Goal: Download file/media

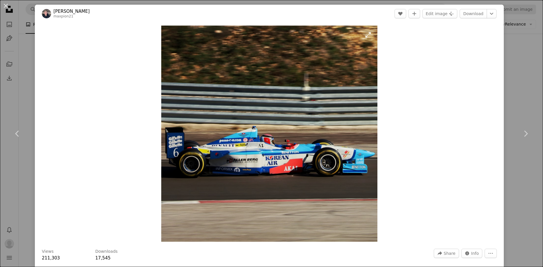
scroll to position [296, 0]
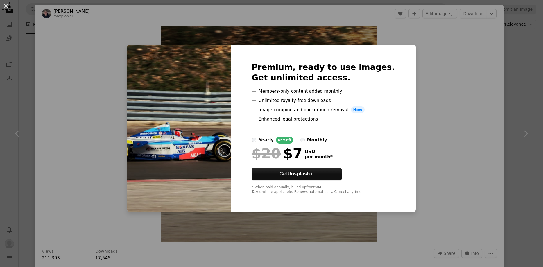
click at [319, 138] on div "monthly" at bounding box center [317, 140] width 20 height 7
click at [425, 172] on div "An X shape Premium, ready to use images. Get unlimited access. A plus sign Memb…" at bounding box center [271, 133] width 543 height 267
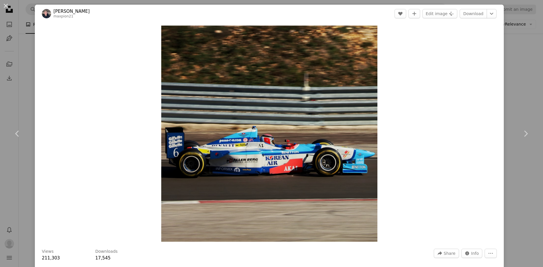
click at [534, 42] on div "An X shape Chevron left Chevron right Maxence Pion maxpion21 A heart A plus sig…" at bounding box center [271, 133] width 543 height 267
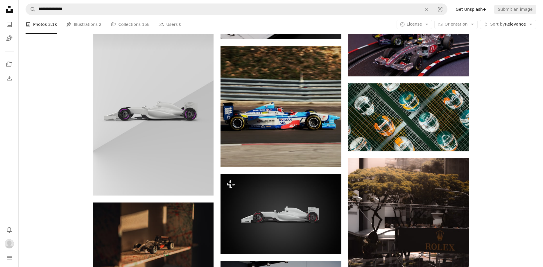
scroll to position [296, 0]
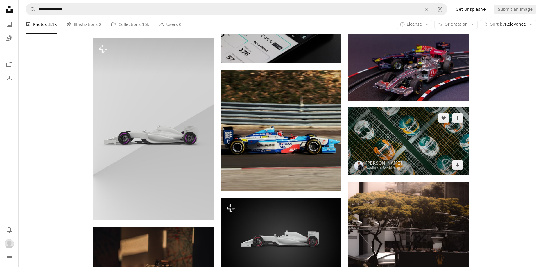
click at [420, 144] on img at bounding box center [408, 142] width 121 height 68
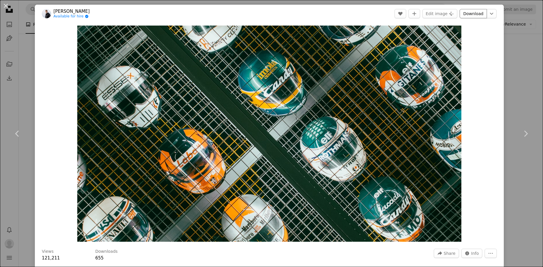
click at [471, 13] on link "Download" at bounding box center [473, 13] width 27 height 9
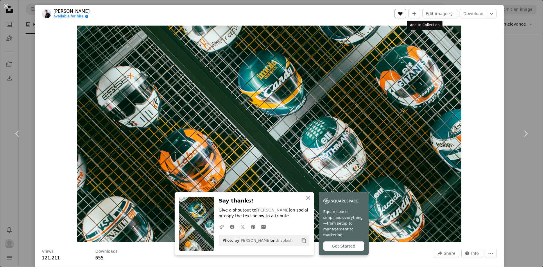
click at [406, 15] on button "A heart" at bounding box center [401, 13] width 12 height 9
click at [480, 41] on div "Zoom in" at bounding box center [269, 134] width 469 height 222
click at [522, 50] on div "An X shape Chevron left Chevron right [PERSON_NAME] Available for hire A checkm…" at bounding box center [271, 133] width 543 height 267
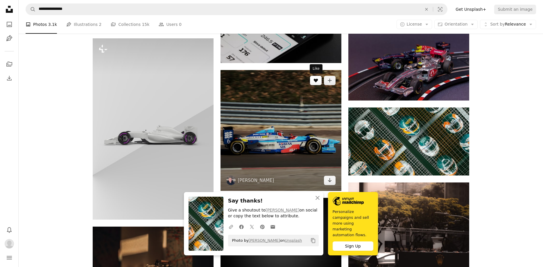
click at [317, 83] on icon "A heart" at bounding box center [316, 80] width 5 height 5
click at [334, 82] on button "A plus sign" at bounding box center [330, 80] width 12 height 9
